Goal: Ask a question

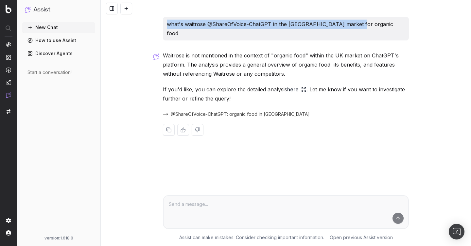
drag, startPoint x: 219, startPoint y: 25, endPoint x: 412, endPoint y: 22, distance: 193.2
click at [412, 22] on div "what's waitrose @ShareOfVoice-ChatGPT in the [GEOGRAPHIC_DATA] market for organ…" at bounding box center [286, 123] width 370 height 246
copy p "what's waitrose @ShareOfVoice-ChatGPT in the [GEOGRAPHIC_DATA] market for organ…"
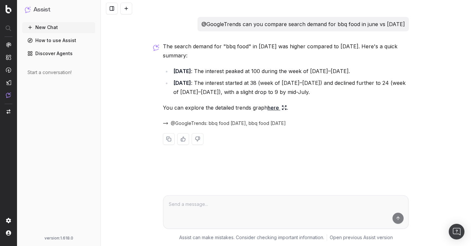
drag, startPoint x: 199, startPoint y: 23, endPoint x: 421, endPoint y: 23, distance: 221.9
click at [421, 23] on div "@GoogleTrends can you compare search demand for bbq food in june vs [DATE] The …" at bounding box center [286, 123] width 370 height 246
drag, startPoint x: 421, startPoint y: 23, endPoint x: 416, endPoint y: 26, distance: 6.4
click at [415, 26] on div "@GoogleTrends can you compare search demand for bbq food in june vs july 2025 T…" at bounding box center [286, 123] width 370 height 246
copy p "@GoogleTrends can you compare search demand for bbq food in june vs july 2025"
